Goal: Information Seeking & Learning: Learn about a topic

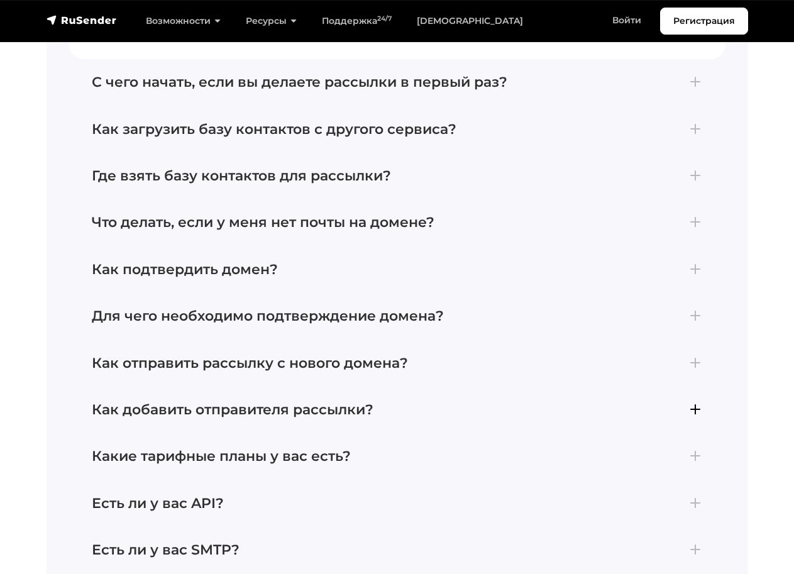
scroll to position [4580, 0]
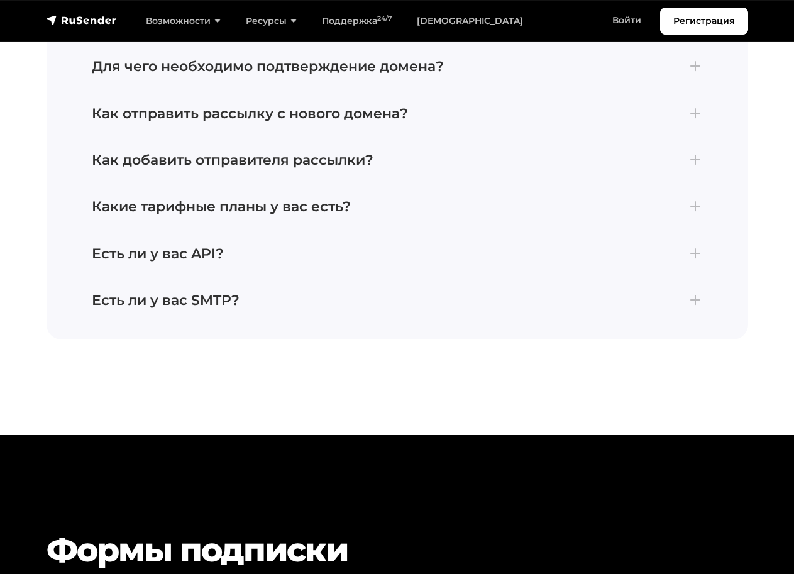
scroll to position [4791, 0]
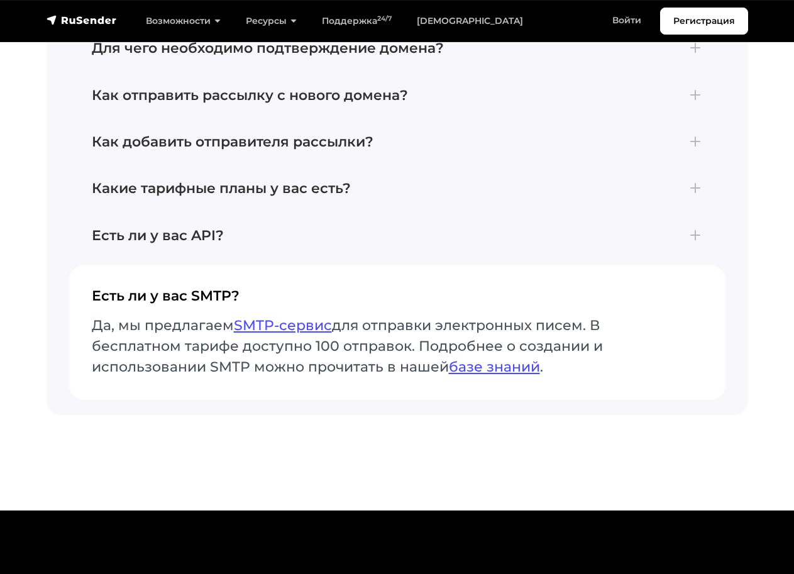
scroll to position [4697, 0]
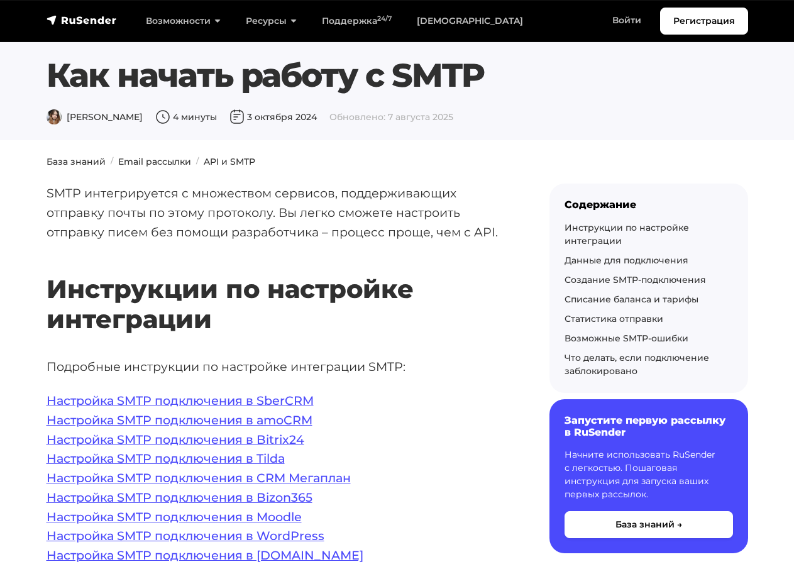
scroll to position [1, 0]
